Goal: Task Accomplishment & Management: Manage account settings

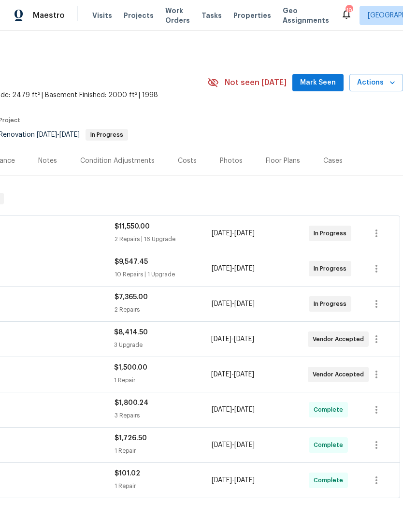
scroll to position [0, 143]
click at [387, 85] on span "Actions" at bounding box center [376, 83] width 38 height 12
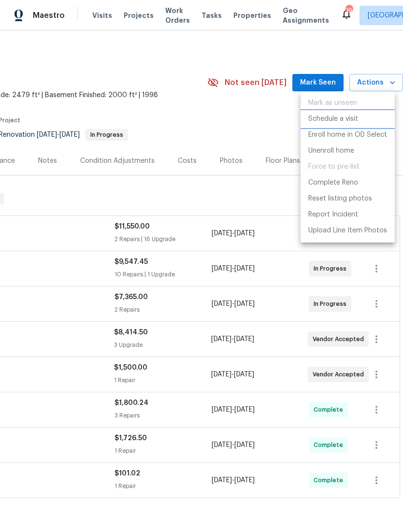
click at [342, 119] on p "Schedule a visit" at bounding box center [333, 119] width 50 height 10
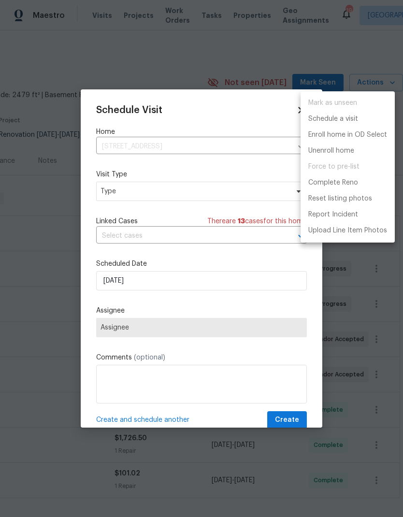
click at [182, 191] on div at bounding box center [201, 258] width 403 height 517
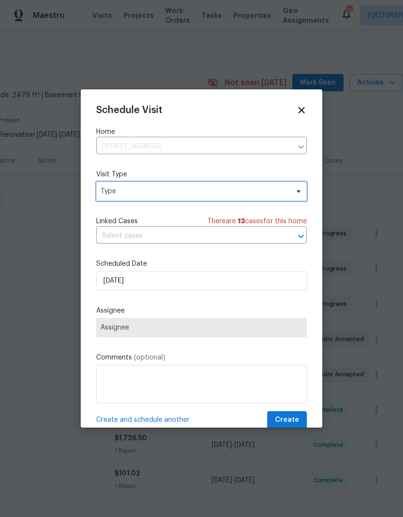
click at [182, 193] on span "Type" at bounding box center [195, 192] width 188 height 10
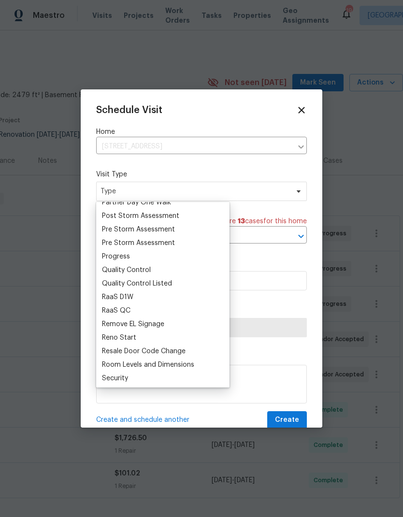
scroll to position [607, 0]
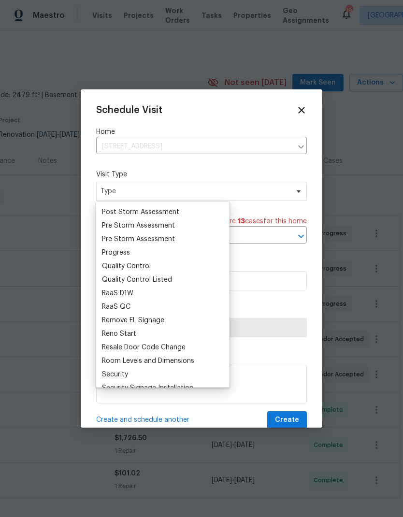
click at [129, 249] on div "Progress" at bounding box center [116, 253] width 28 height 10
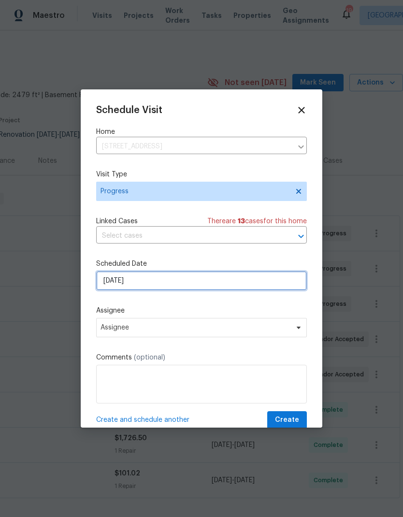
click at [178, 288] on input "[DATE]" at bounding box center [201, 280] width 211 height 19
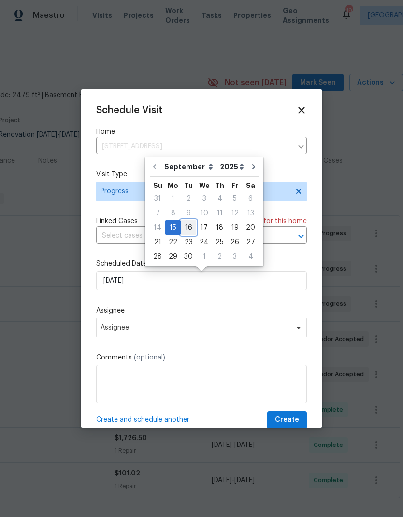
click at [190, 227] on div "16" at bounding box center [188, 228] width 15 height 14
type input "[DATE]"
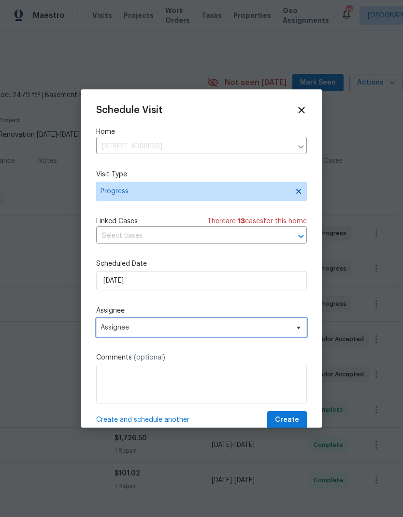
click at [178, 327] on span "Assignee" at bounding box center [195, 328] width 189 height 8
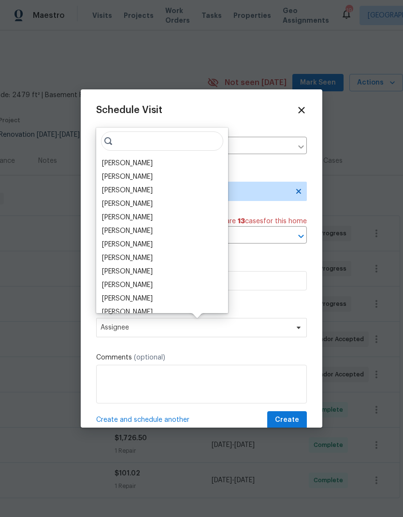
click at [153, 164] on div "[PERSON_NAME]" at bounding box center [127, 164] width 51 height 10
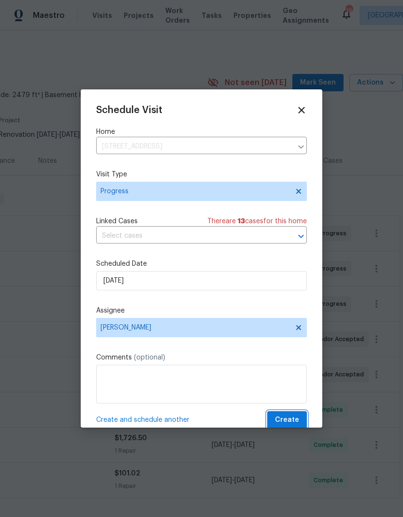
click at [294, 420] on span "Create" at bounding box center [287, 420] width 24 height 12
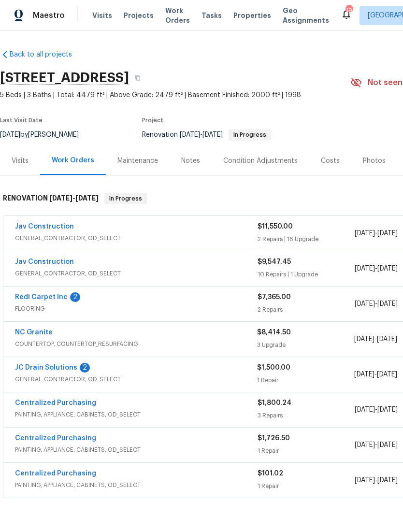
scroll to position [0, 0]
click at [99, 20] on span "Visits" at bounding box center [102, 16] width 20 height 10
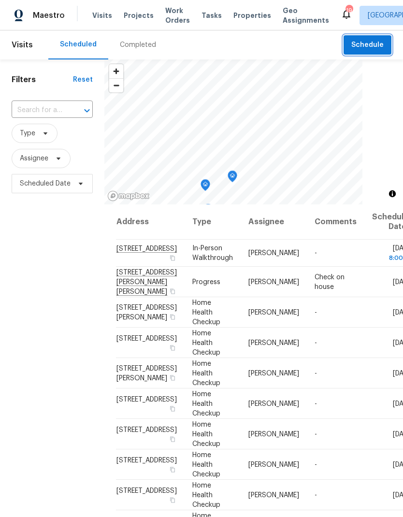
click at [374, 45] on span "Schedule" at bounding box center [367, 45] width 32 height 12
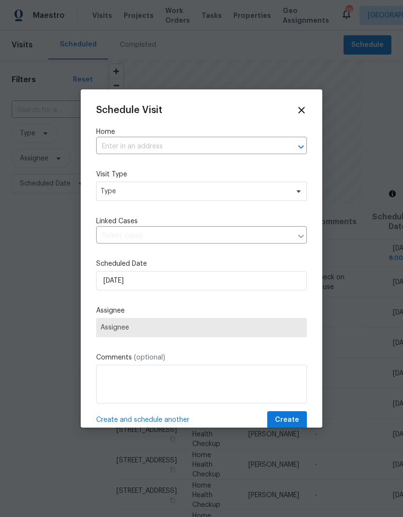
click at [230, 146] on input "text" at bounding box center [188, 146] width 184 height 15
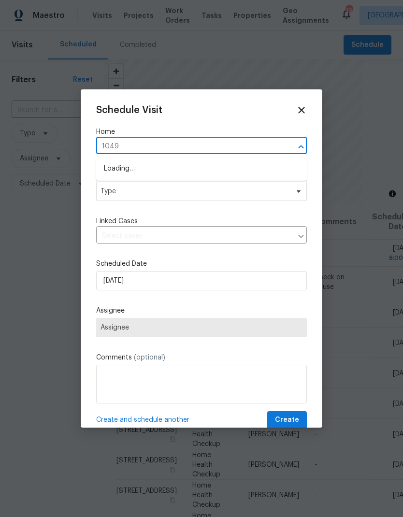
type input "10490"
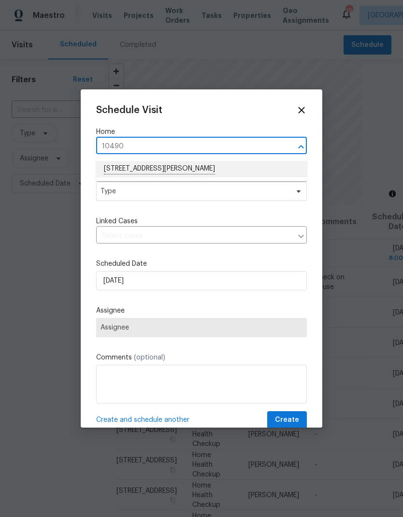
click at [168, 171] on li "[STREET_ADDRESS][PERSON_NAME]" at bounding box center [201, 169] width 211 height 16
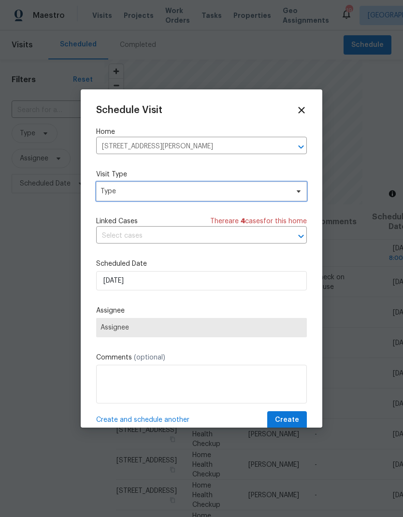
click at [159, 201] on span "Type" at bounding box center [201, 191] width 211 height 19
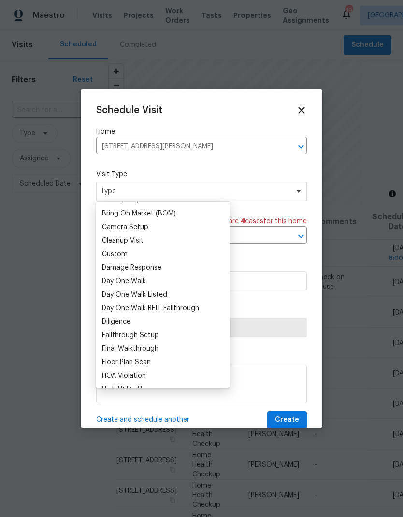
scroll to position [116, 0]
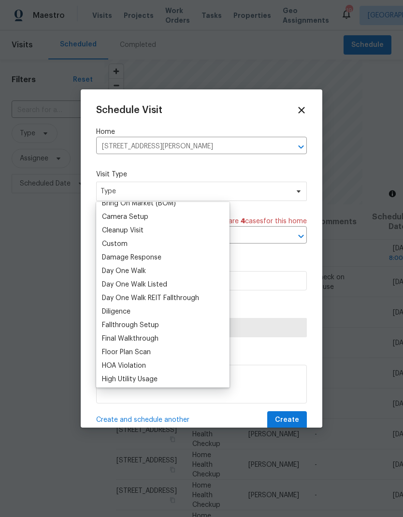
click at [132, 248] on div "Custom" at bounding box center [163, 244] width 128 height 14
click at [124, 245] on div "Custom" at bounding box center [115, 244] width 26 height 10
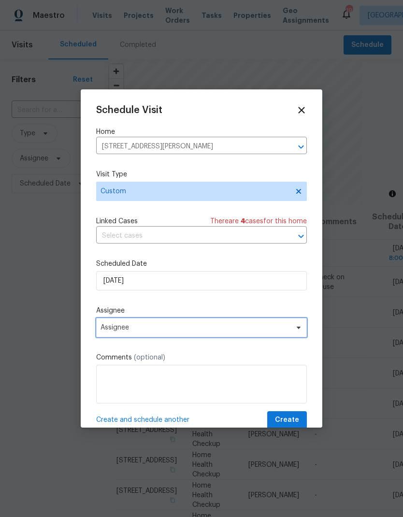
click at [161, 336] on span "Assignee" at bounding box center [201, 327] width 211 height 19
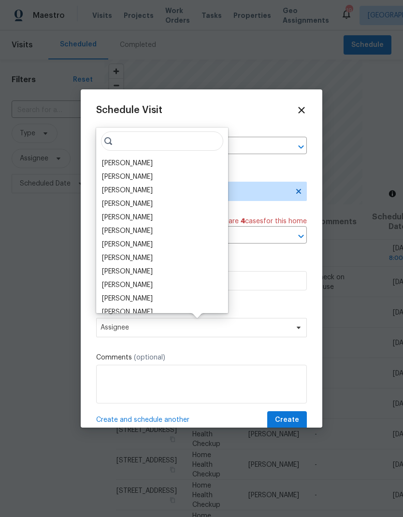
click at [144, 162] on div "[PERSON_NAME]" at bounding box center [127, 164] width 51 height 10
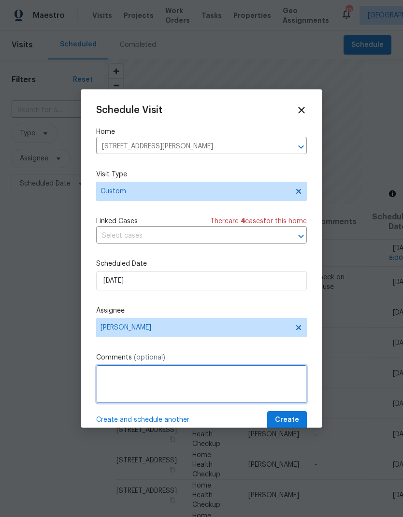
click at [188, 387] on textarea at bounding box center [201, 384] width 211 height 39
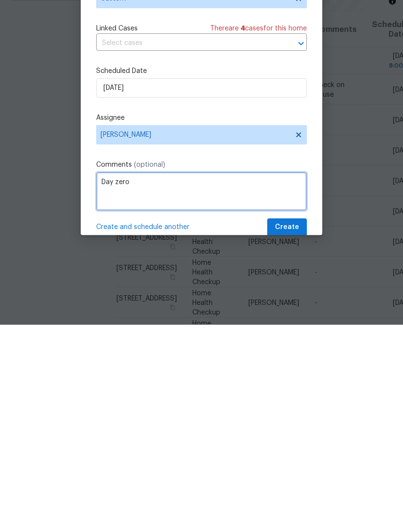
type textarea "Day zero"
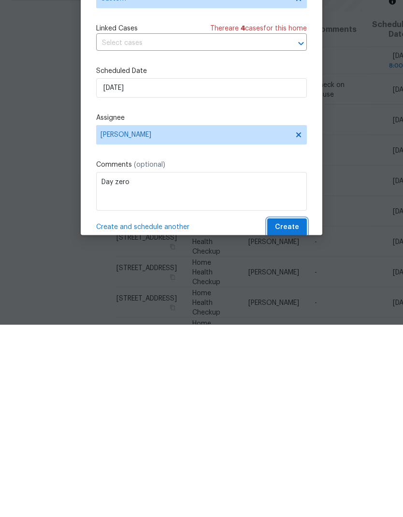
click at [294, 414] on span "Create" at bounding box center [287, 420] width 24 height 12
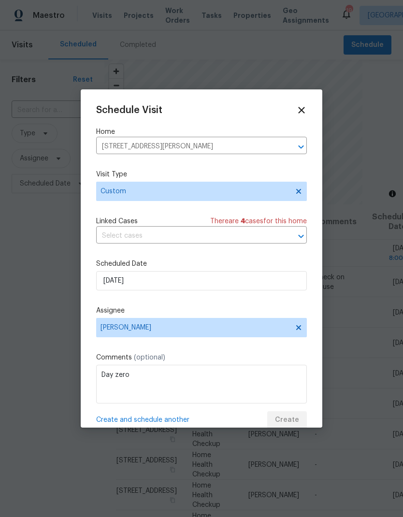
scroll to position [0, 0]
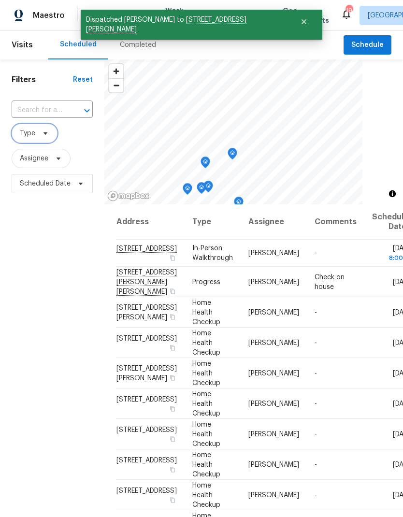
click at [46, 135] on icon at bounding box center [46, 134] width 8 height 8
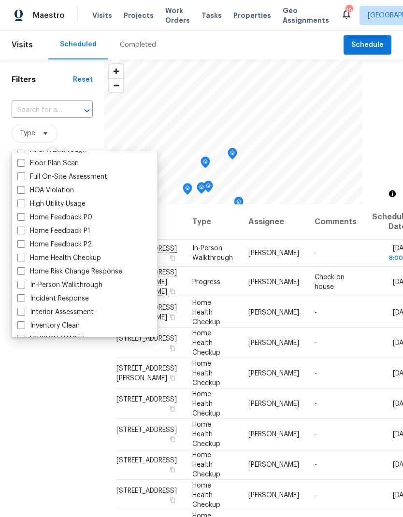
scroll to position [256, 0]
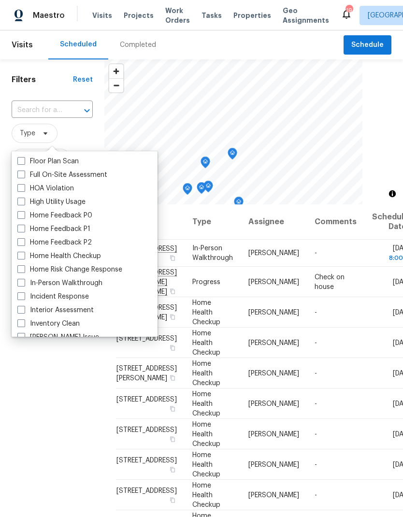
click at [23, 256] on span at bounding box center [21, 256] width 8 height 8
click at [23, 256] on input "Home Health Checkup" at bounding box center [20, 254] width 6 height 6
checkbox input "true"
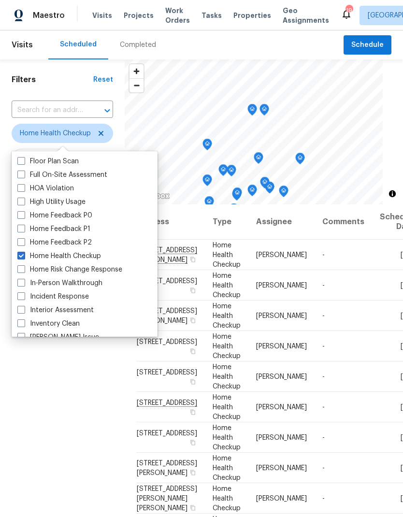
click at [77, 410] on div "Filters Reset ​ Home Health Checkup Assignee Scheduled Date" at bounding box center [62, 338] width 125 height 559
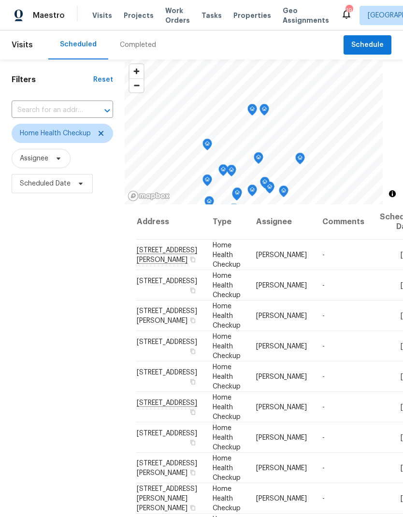
click at [0, 0] on icon at bounding box center [0, 0] width 0 height 0
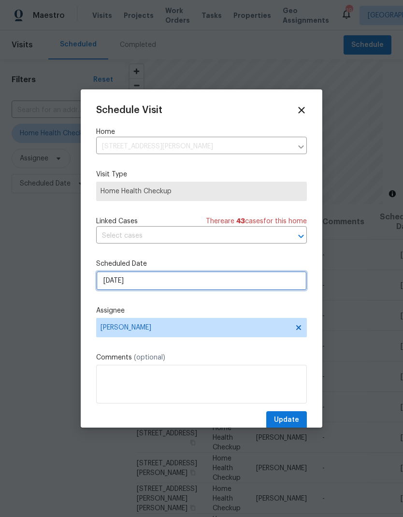
click at [165, 285] on input "[DATE]" at bounding box center [201, 280] width 211 height 19
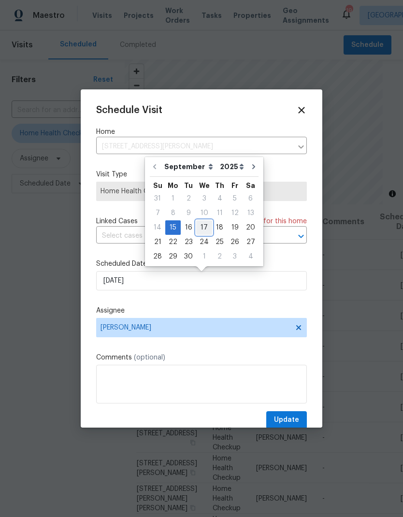
click at [206, 229] on div "17" at bounding box center [204, 228] width 16 height 14
type input "[DATE]"
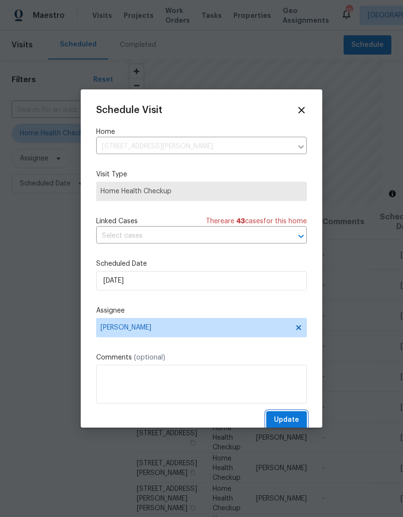
click at [293, 419] on span "Update" at bounding box center [286, 420] width 25 height 12
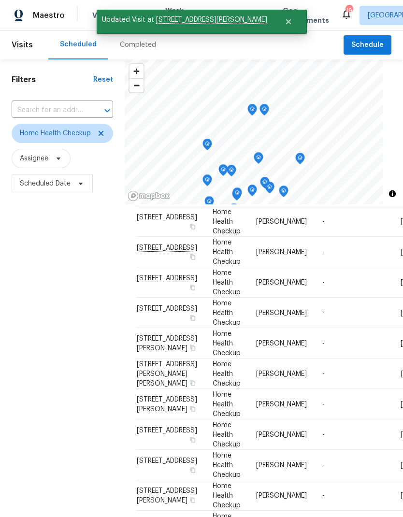
scroll to position [95, 0]
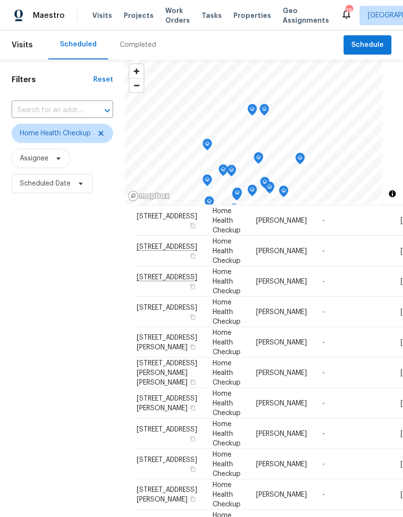
click at [0, 0] on icon at bounding box center [0, 0] width 0 height 0
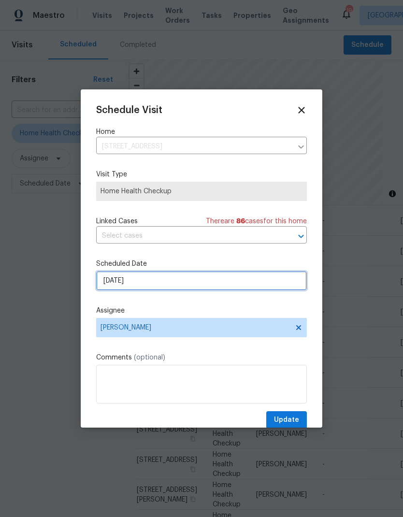
click at [173, 283] on input "[DATE]" at bounding box center [201, 280] width 211 height 19
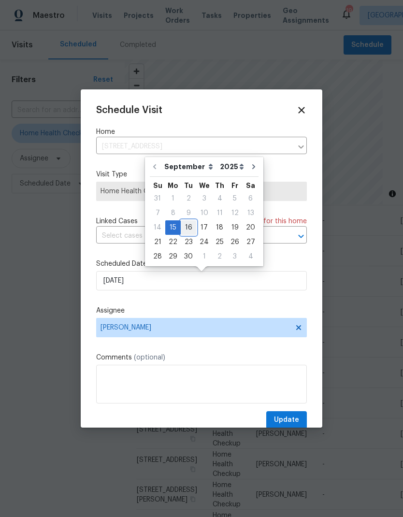
click at [189, 227] on div "16" at bounding box center [188, 228] width 15 height 14
type input "[DATE]"
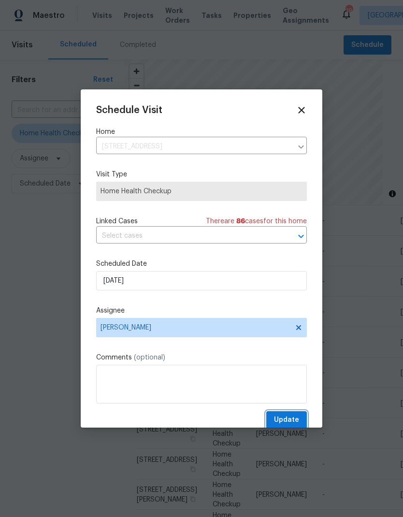
click at [293, 423] on span "Update" at bounding box center [286, 420] width 25 height 12
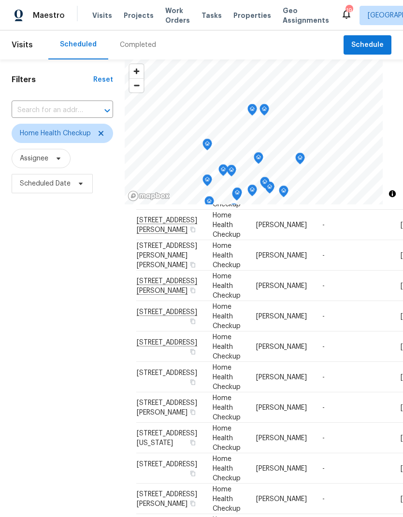
scroll to position [182, 0]
click at [0, 0] on icon at bounding box center [0, 0] width 0 height 0
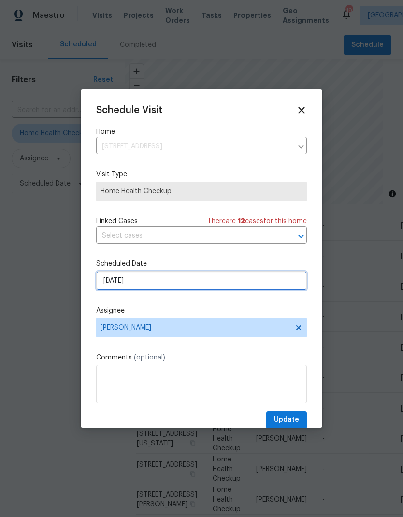
click at [160, 290] on input "[DATE]" at bounding box center [201, 280] width 211 height 19
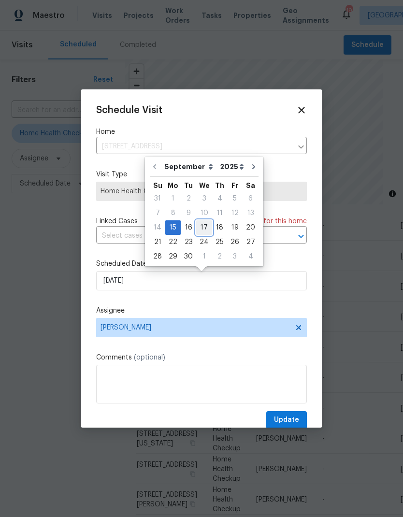
click at [207, 227] on div "17" at bounding box center [204, 228] width 16 height 14
type input "[DATE]"
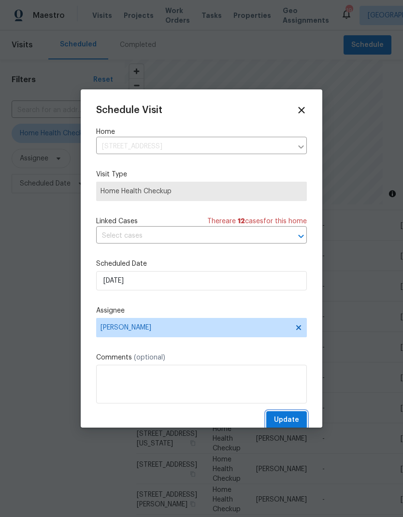
click at [290, 422] on span "Update" at bounding box center [286, 420] width 25 height 12
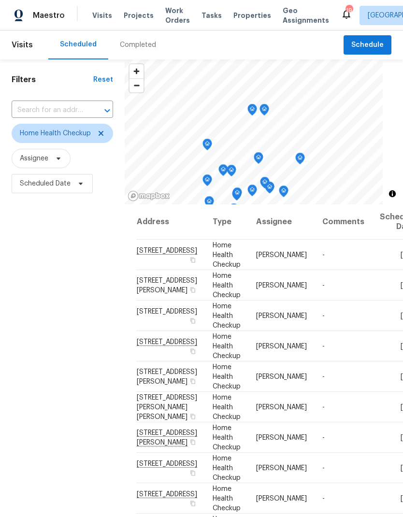
scroll to position [0, 0]
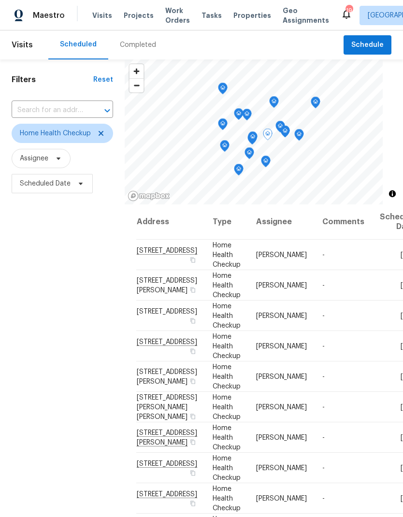
click at [0, 0] on icon at bounding box center [0, 0] width 0 height 0
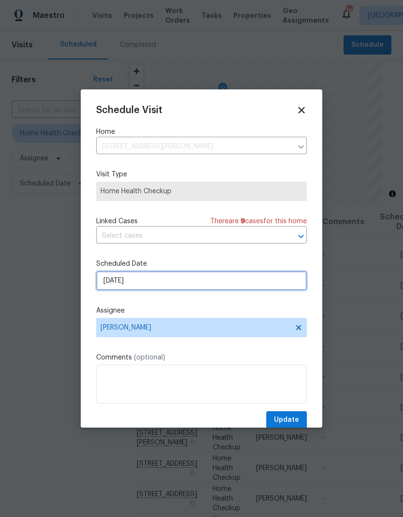
click at [189, 282] on input "[DATE]" at bounding box center [201, 280] width 211 height 19
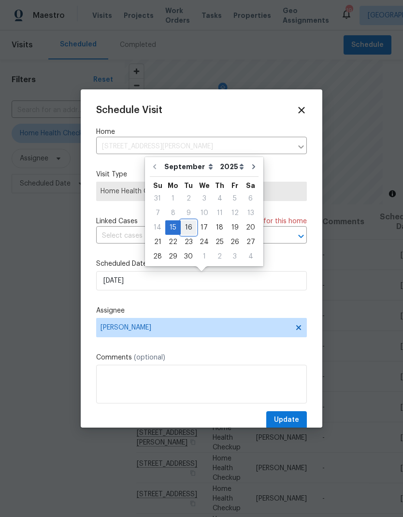
click at [190, 227] on div "16" at bounding box center [188, 228] width 15 height 14
type input "[DATE]"
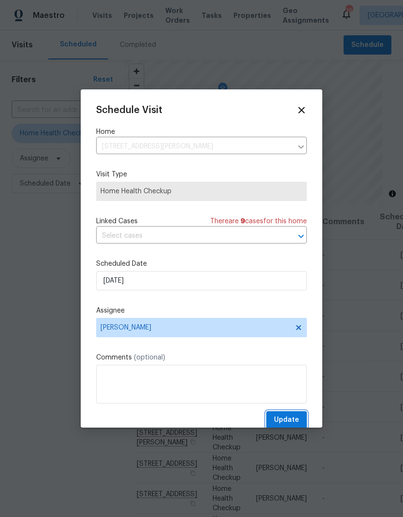
click at [288, 423] on span "Update" at bounding box center [286, 420] width 25 height 12
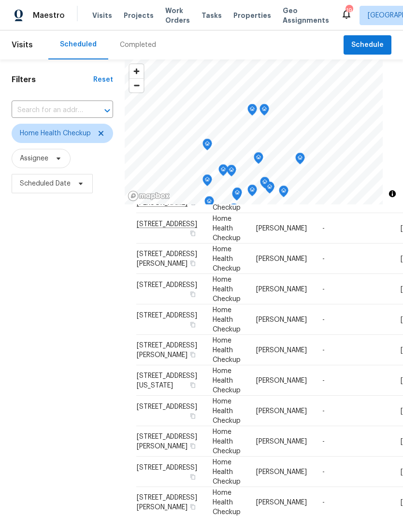
scroll to position [212, 0]
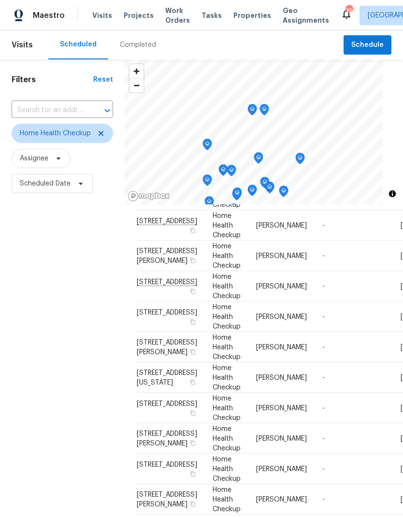
click at [238, 18] on span "Properties" at bounding box center [252, 16] width 38 height 10
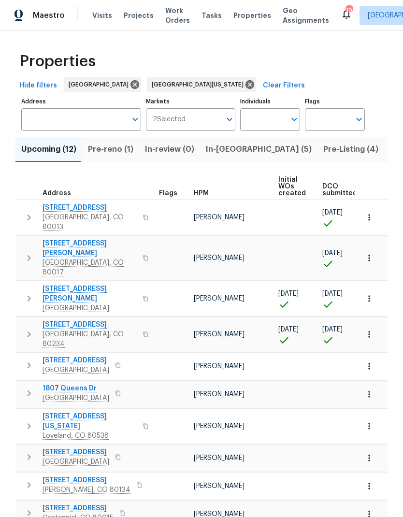
click at [223, 151] on span "In-[GEOGRAPHIC_DATA] (5)" at bounding box center [259, 150] width 106 height 14
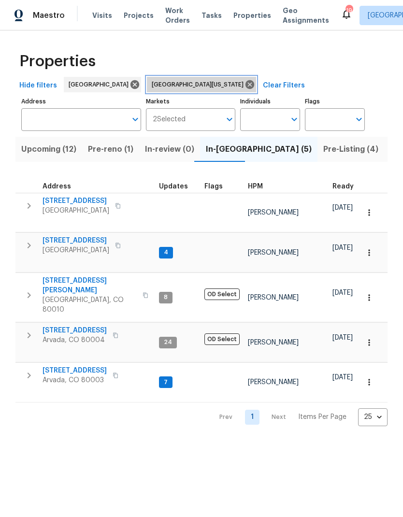
click at [245, 87] on icon at bounding box center [249, 84] width 9 height 9
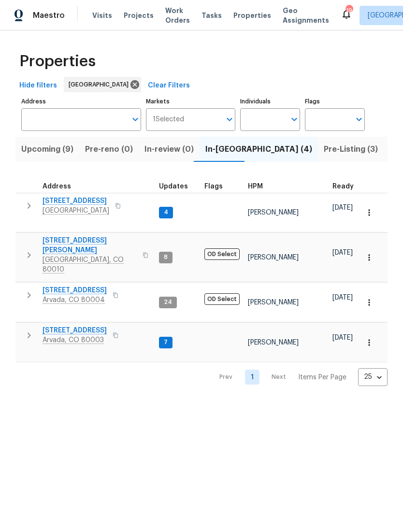
click at [89, 195] on td "[STREET_ADDRESS][PERSON_NAME]" at bounding box center [85, 205] width 140 height 25
click at [92, 198] on span "[STREET_ADDRESS]" at bounding box center [76, 201] width 67 height 10
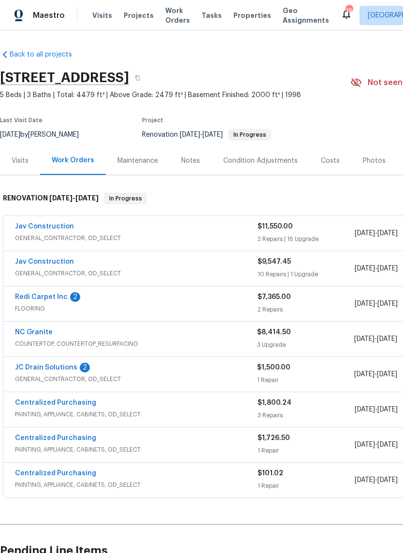
click at [330, 162] on div "Costs" at bounding box center [330, 161] width 19 height 10
